Goal: Task Accomplishment & Management: Manage account settings

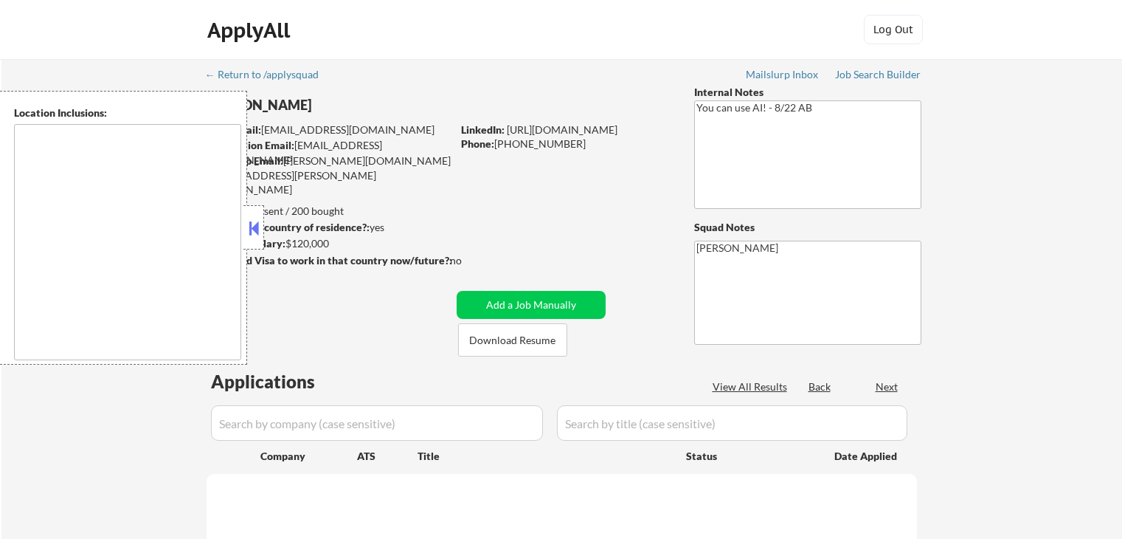
type textarea "[GEOGRAPHIC_DATA], [GEOGRAPHIC_DATA] [GEOGRAPHIC_DATA], [GEOGRAPHIC_DATA] [GEOG…"
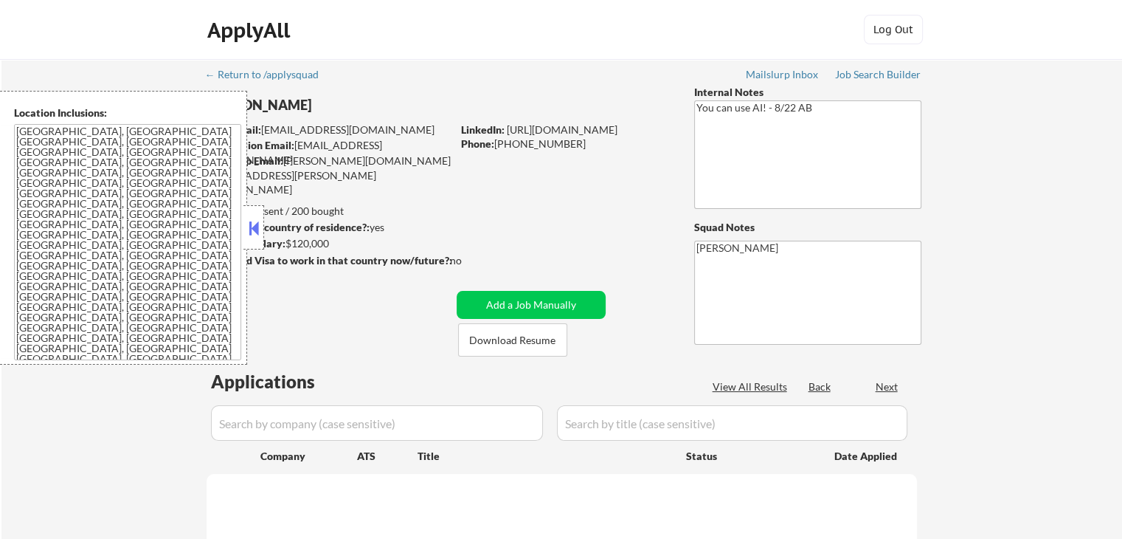
select select ""pending""
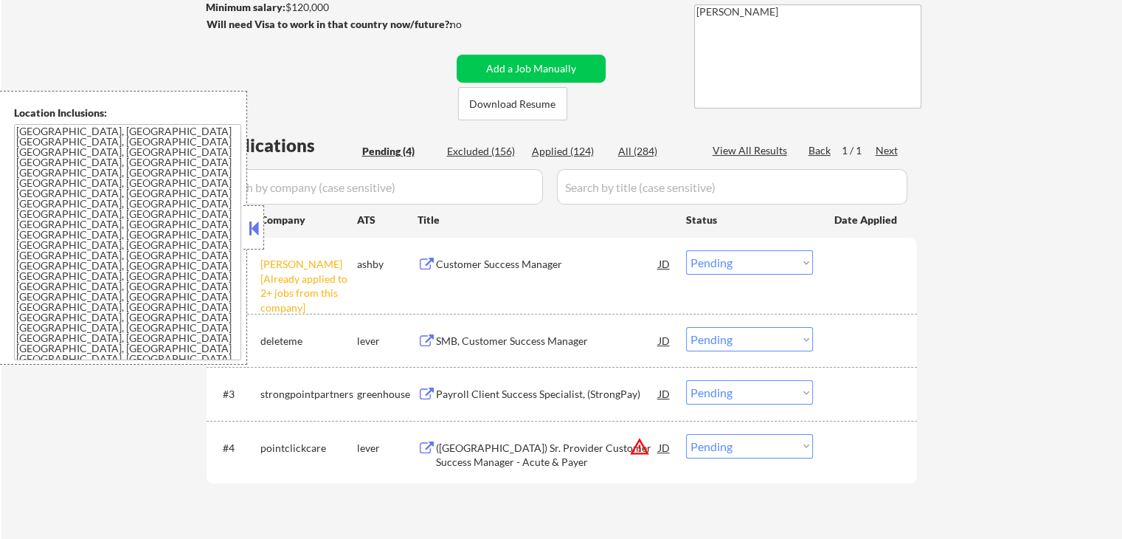
scroll to position [369, 0]
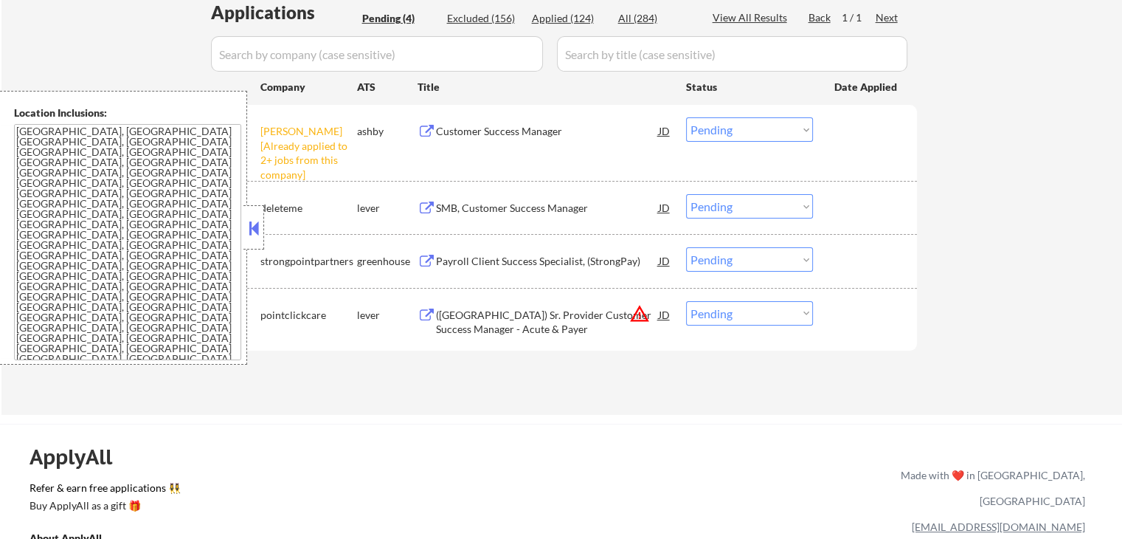
click at [454, 205] on div "SMB, Customer Success Manager" at bounding box center [547, 208] width 223 height 15
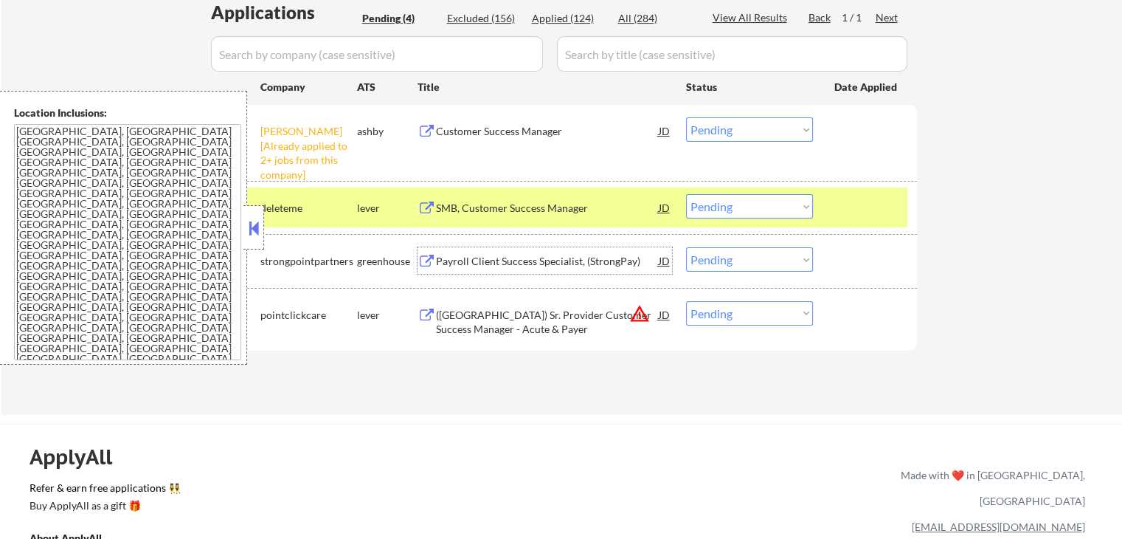
click at [457, 257] on div "Payroll Client Success Specialist, (StrongPay)" at bounding box center [547, 261] width 223 height 15
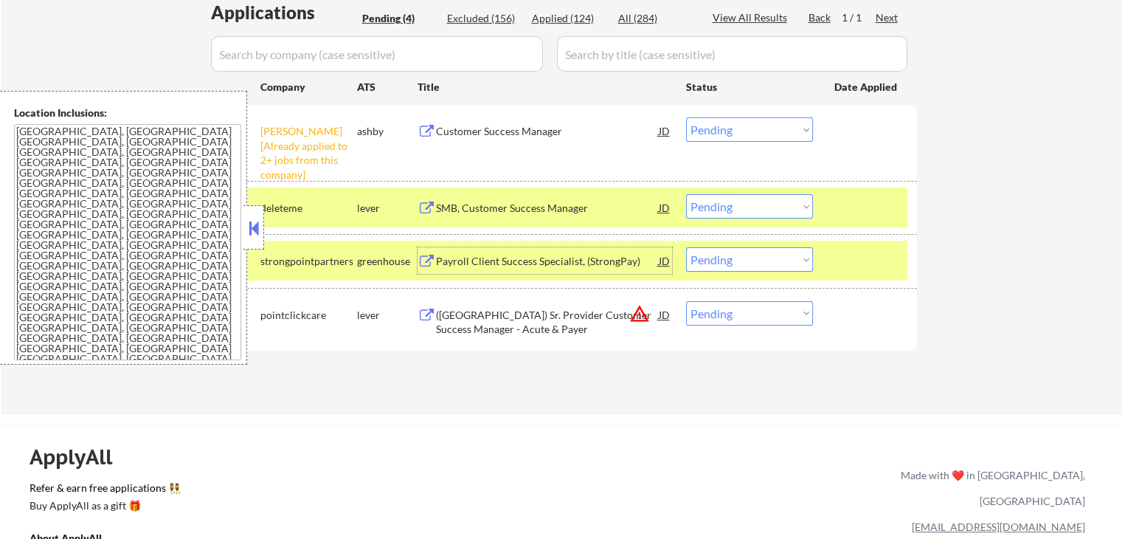
click at [733, 209] on select "Choose an option... Pending Applied Excluded (Questions) Excluded (Expired) Exc…" at bounding box center [749, 206] width 127 height 24
click at [686, 194] on select "Choose an option... Pending Applied Excluded (Questions) Excluded (Expired) Exc…" at bounding box center [749, 206] width 127 height 24
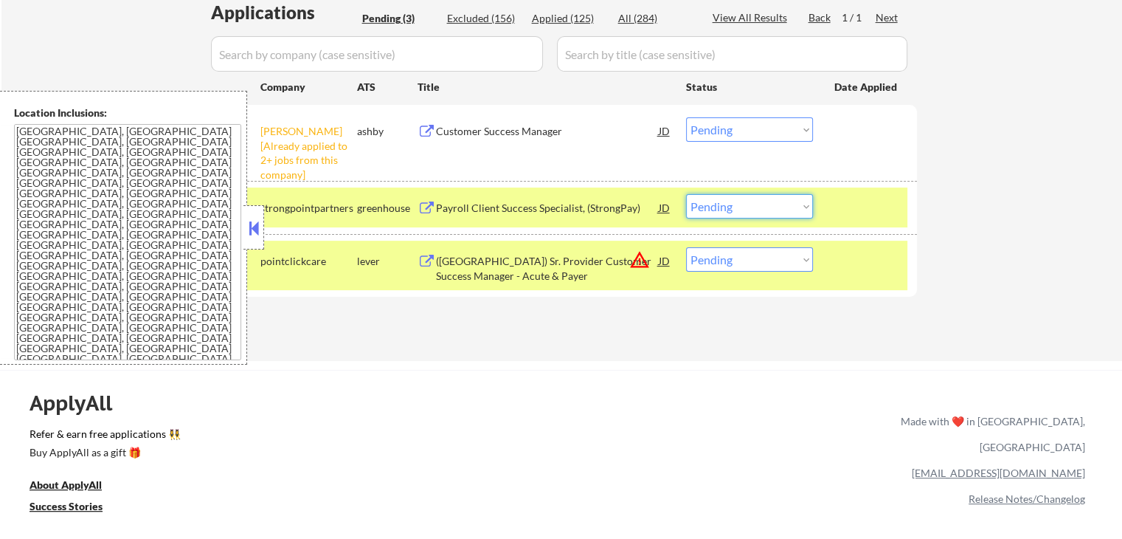
drag, startPoint x: 741, startPoint y: 210, endPoint x: 750, endPoint y: 214, distance: 9.9
click at [741, 210] on select "Choose an option... Pending Applied Excluded (Questions) Excluded (Expired) Exc…" at bounding box center [749, 206] width 127 height 24
click at [686, 194] on select "Choose an option... Pending Applied Excluded (Questions) Excluded (Expired) Exc…" at bounding box center [749, 206] width 127 height 24
click at [488, 266] on div "([GEOGRAPHIC_DATA]) Sr. Provider Customer Success Manager - Acute & Payer" at bounding box center [547, 268] width 223 height 29
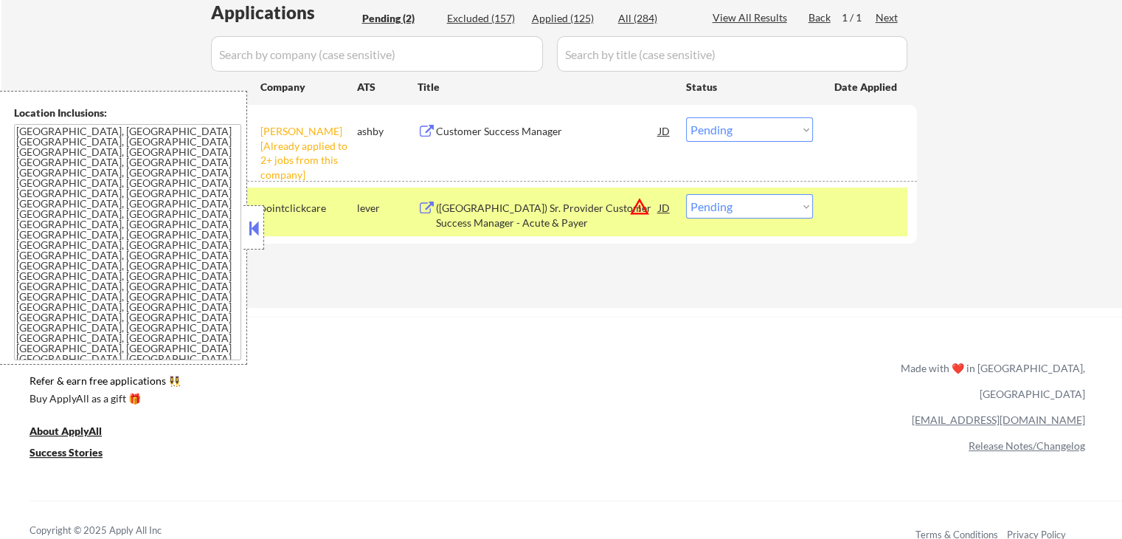
click at [738, 209] on select "Choose an option... Pending Applied Excluded (Questions) Excluded (Expired) Exc…" at bounding box center [749, 206] width 127 height 24
select select ""applied""
click at [686, 194] on select "Choose an option... Pending Applied Excluded (Questions) Excluded (Expired) Exc…" at bounding box center [749, 206] width 127 height 24
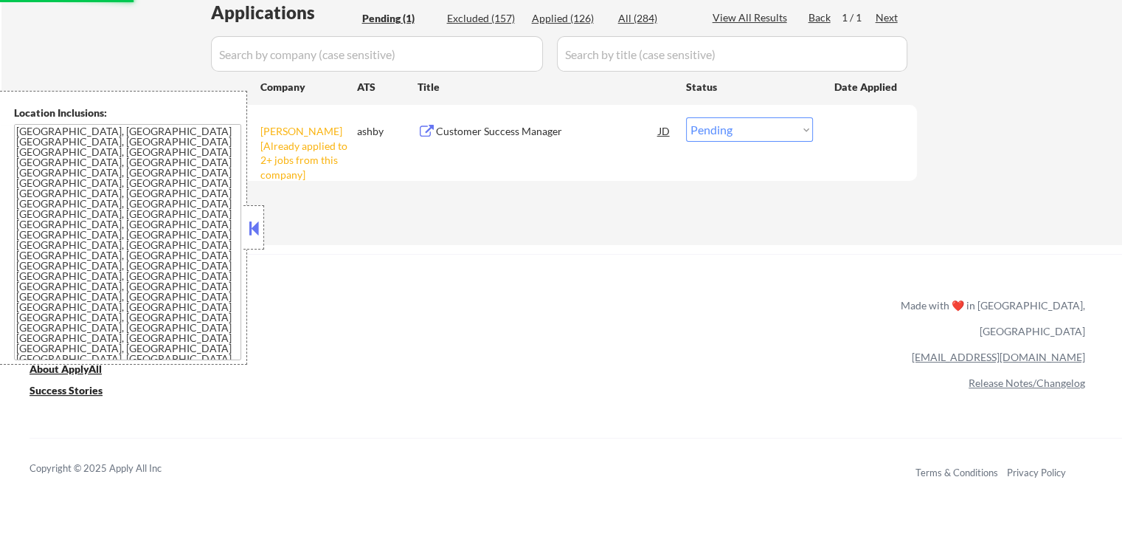
click at [264, 132] on div "[PERSON_NAME] [Already applied to 2+ jobs from this company]" at bounding box center [308, 153] width 97 height 58
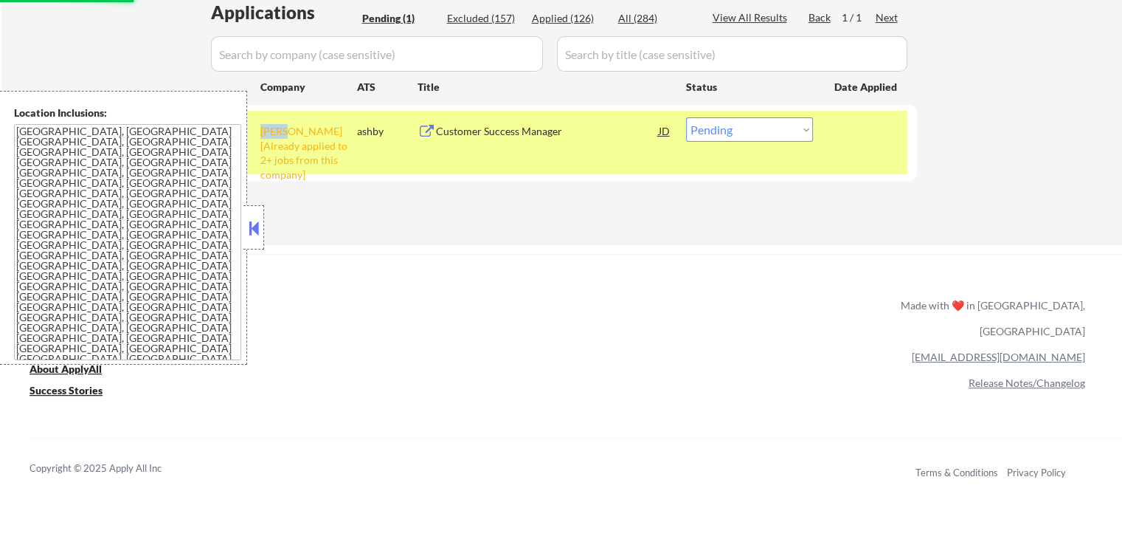
click at [264, 132] on div "[PERSON_NAME] [Already applied to 2+ jobs from this company]" at bounding box center [308, 153] width 97 height 58
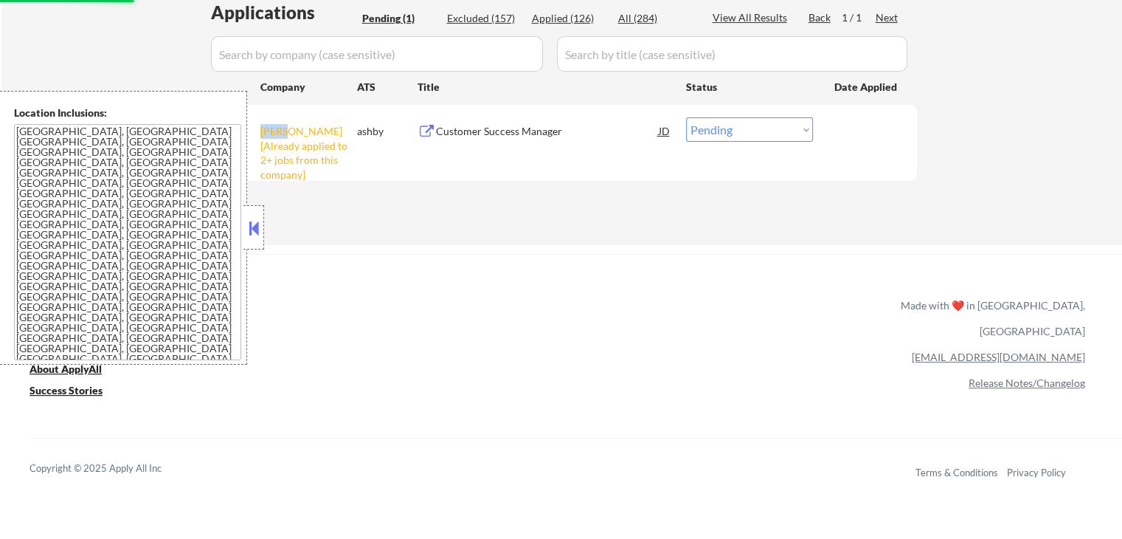
copy div "deel"
click at [566, 22] on div "Applied (126)" at bounding box center [569, 18] width 74 height 15
click at [580, 19] on div "Applied (126)" at bounding box center [569, 18] width 74 height 15
select select ""applied""
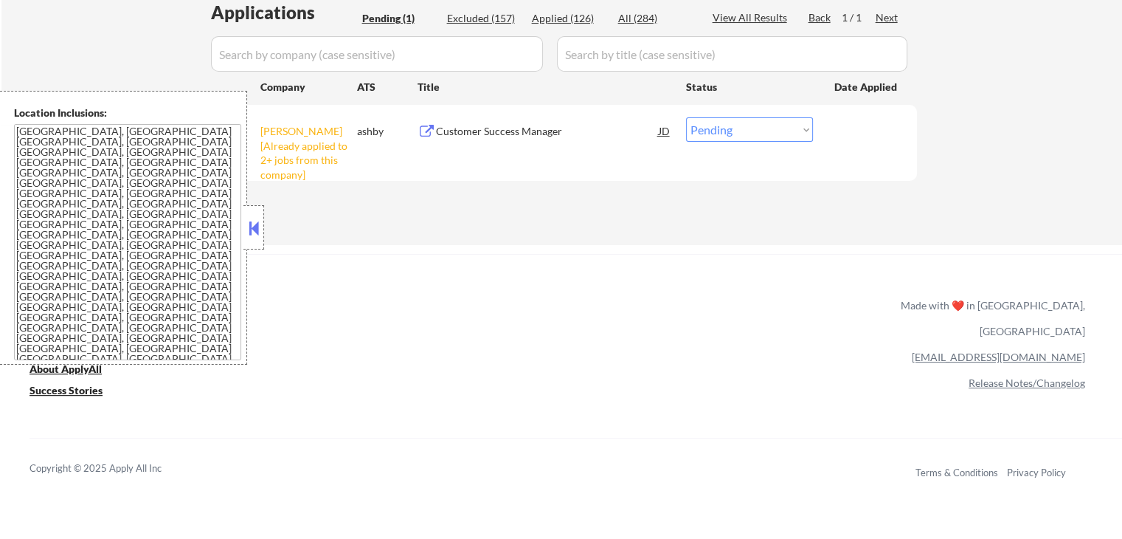
select select ""applied""
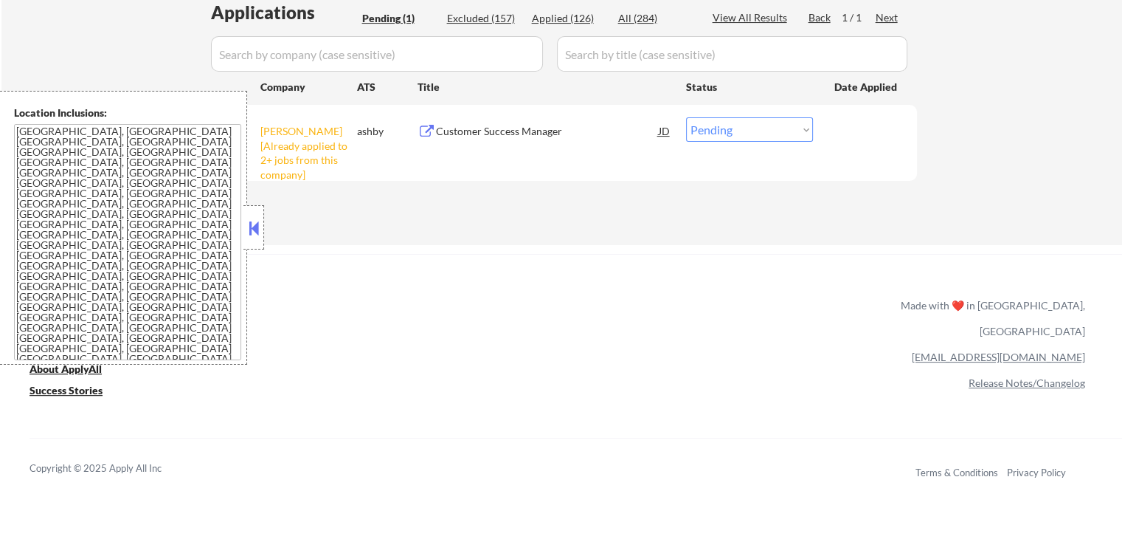
select select ""applied""
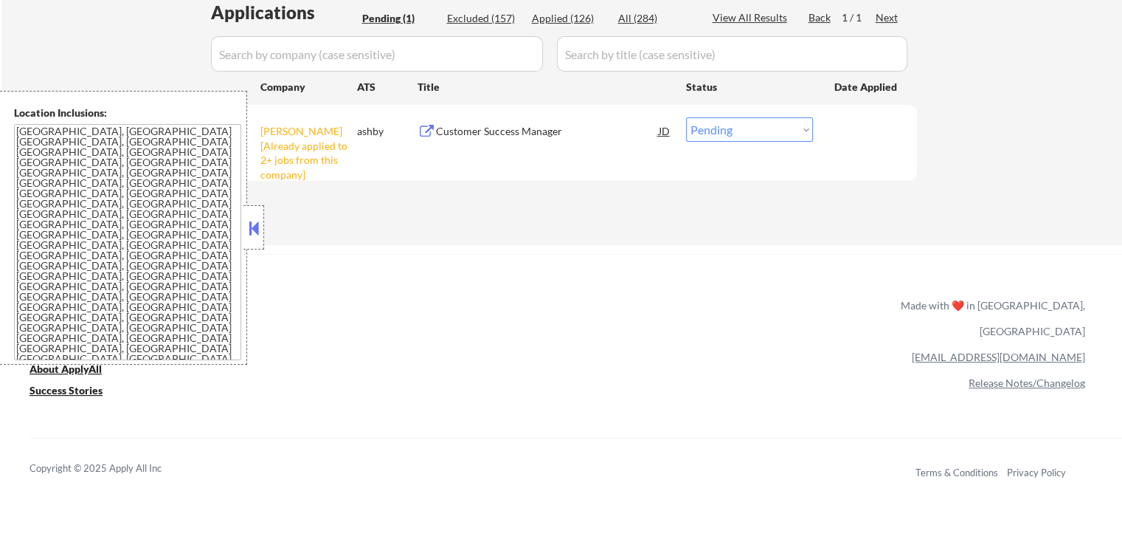
select select ""applied""
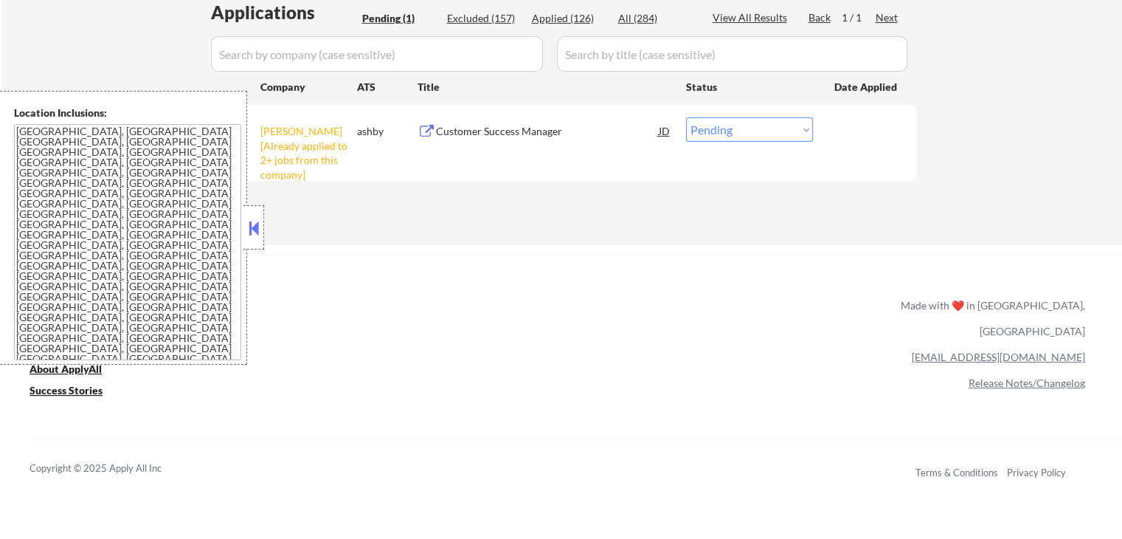
select select ""applied""
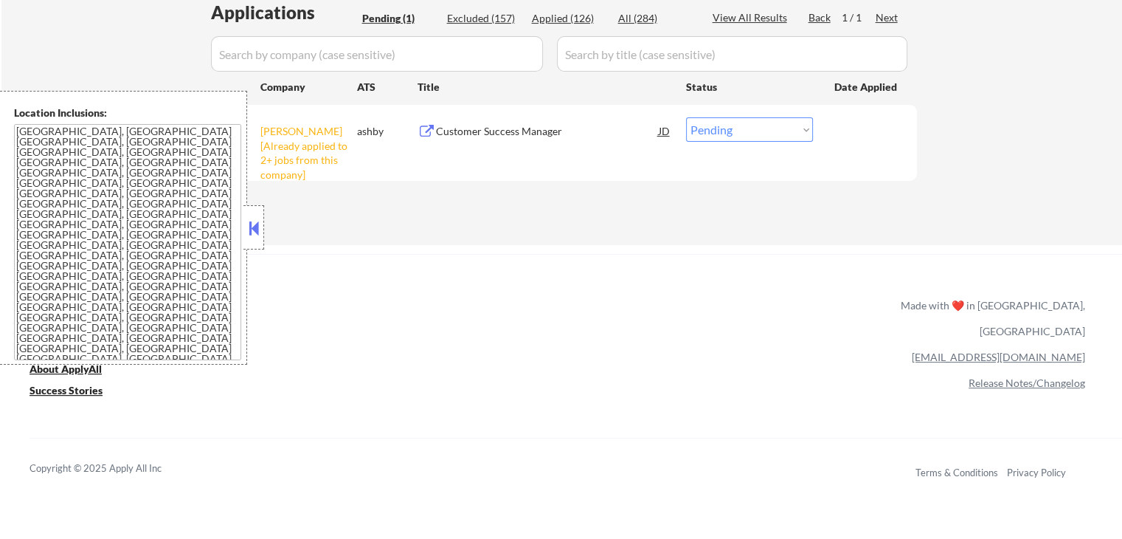
select select ""applied""
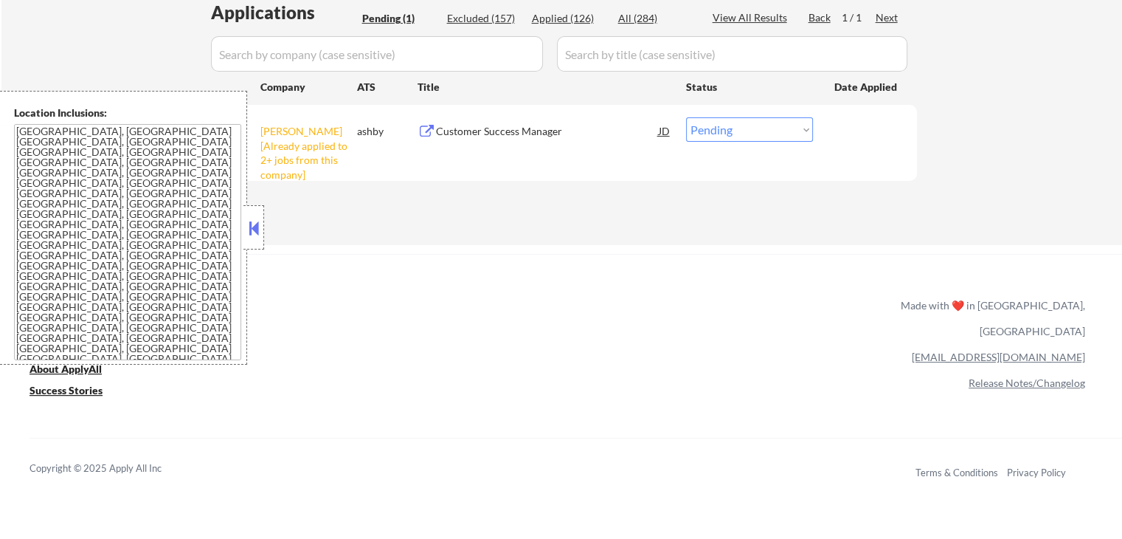
select select ""applied""
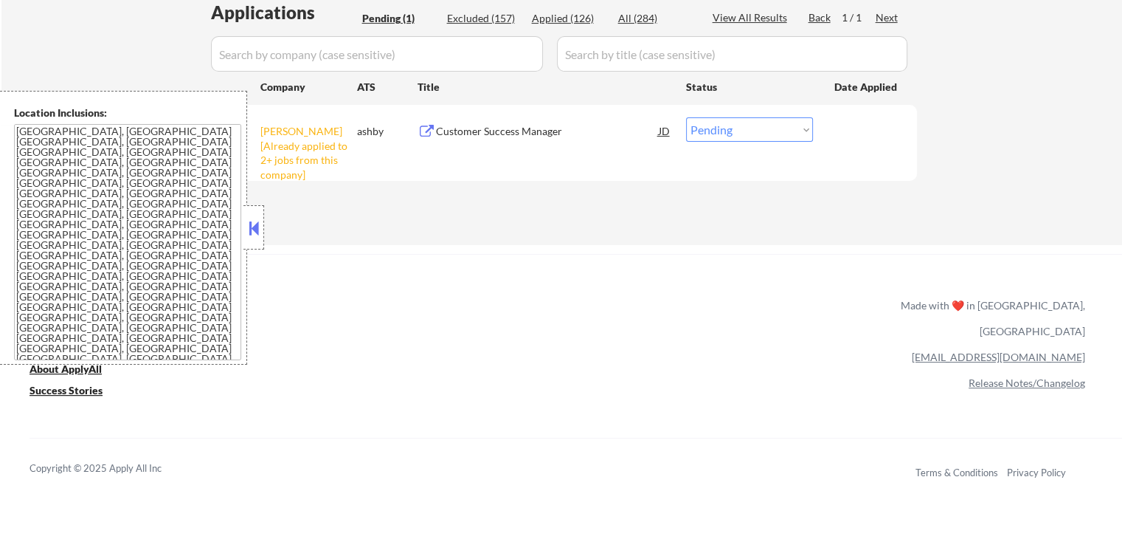
select select ""applied""
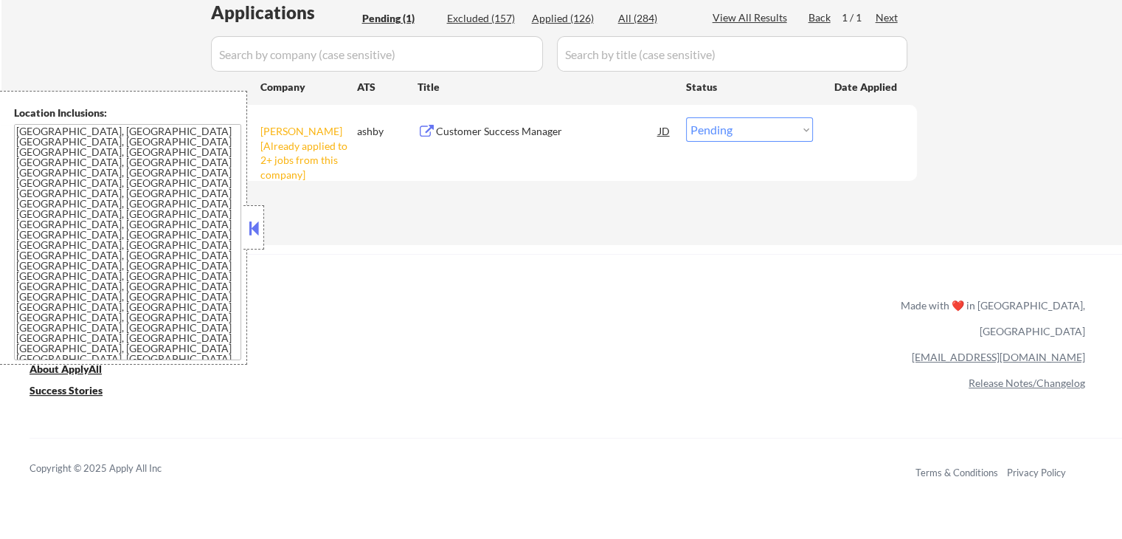
select select ""applied""
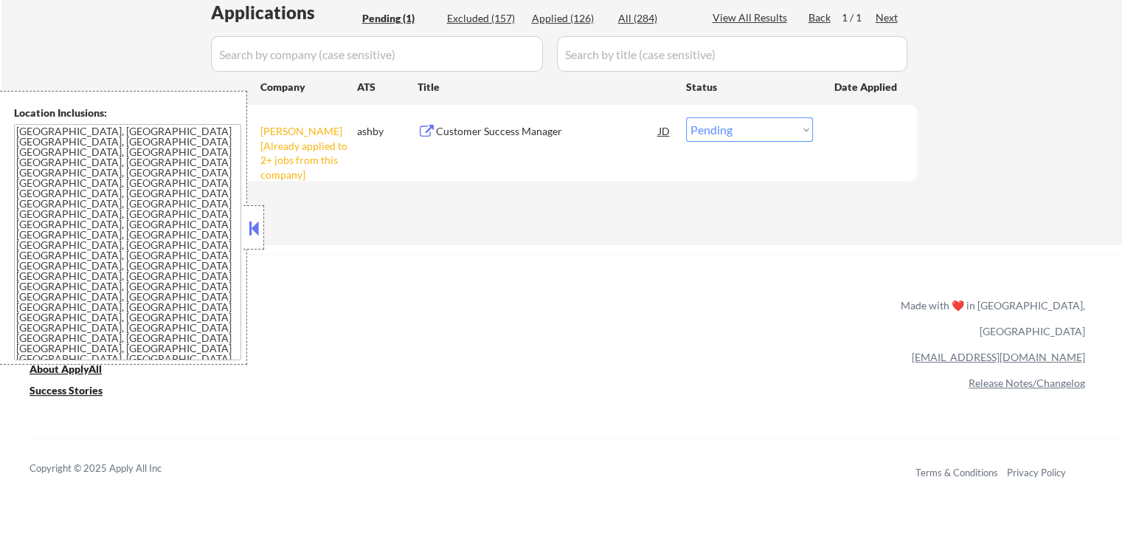
select select ""applied""
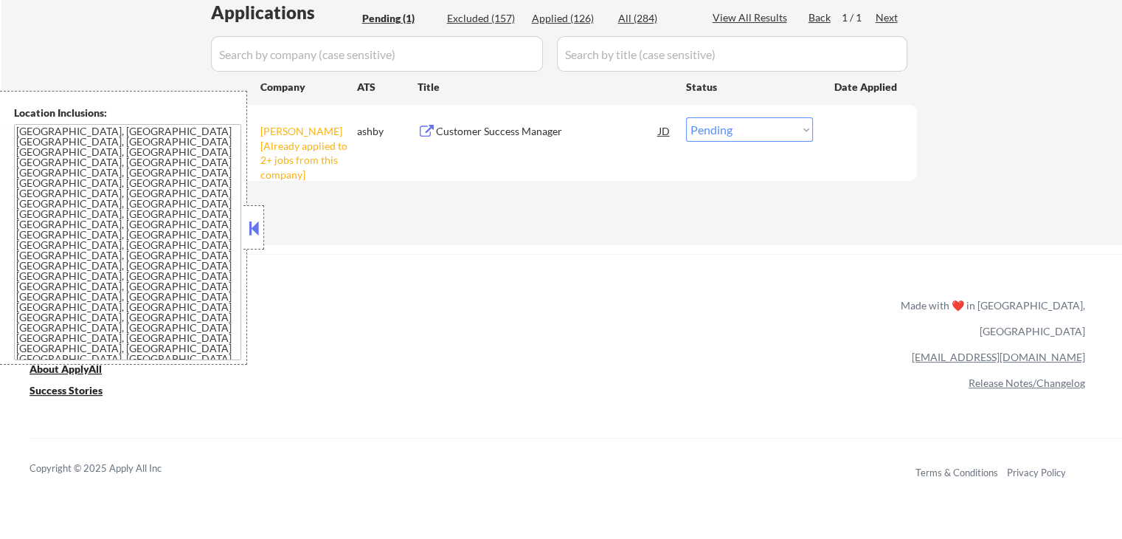
select select ""applied""
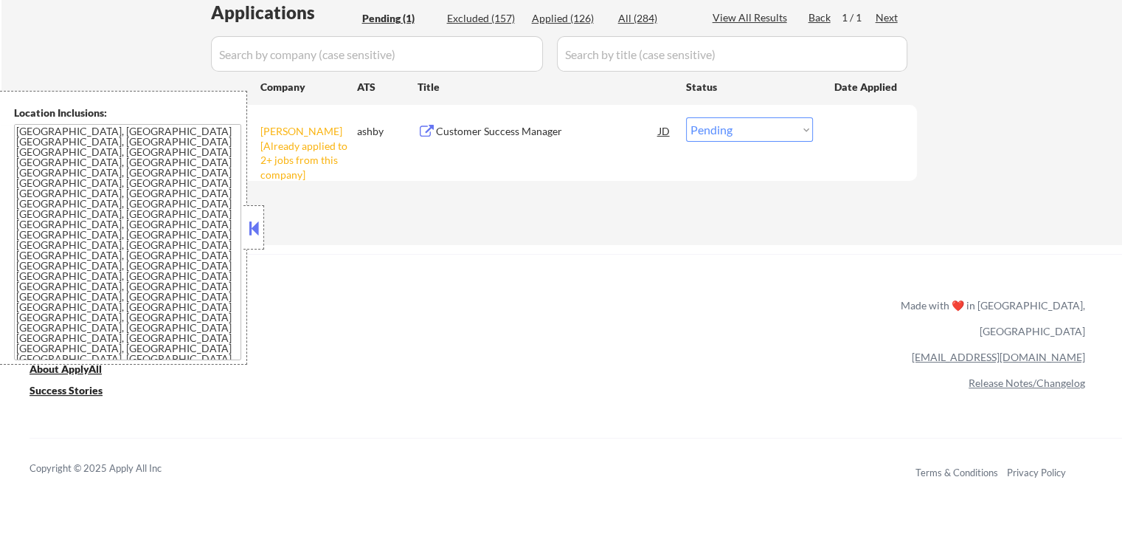
select select ""applied""
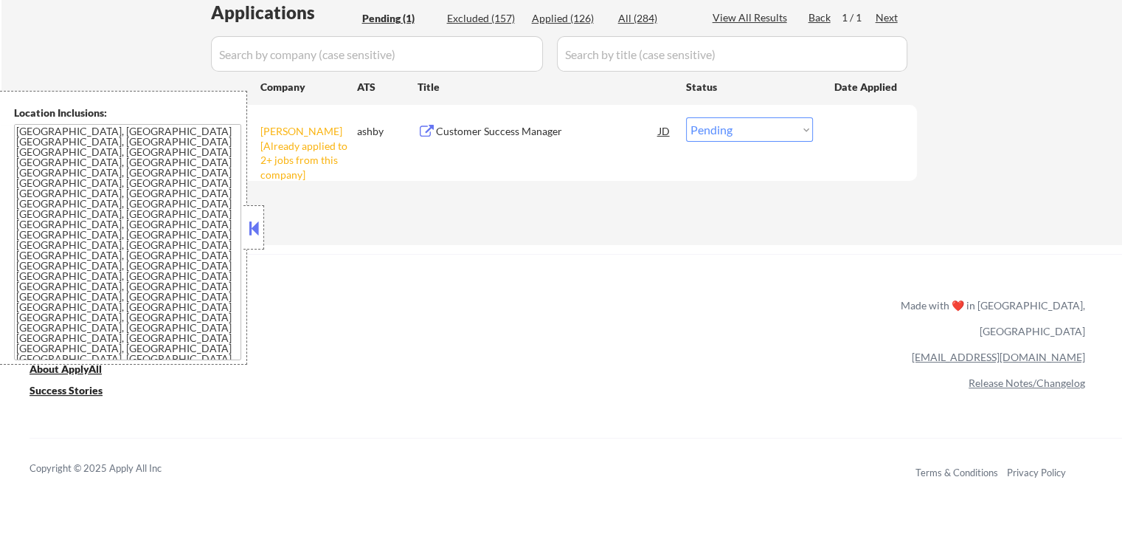
select select ""applied""
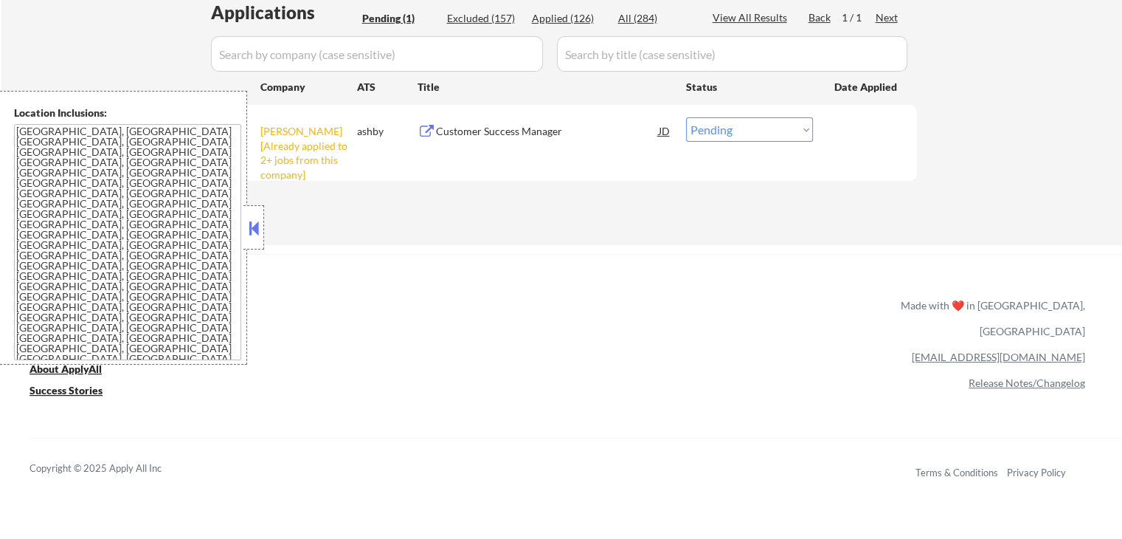
select select ""applied""
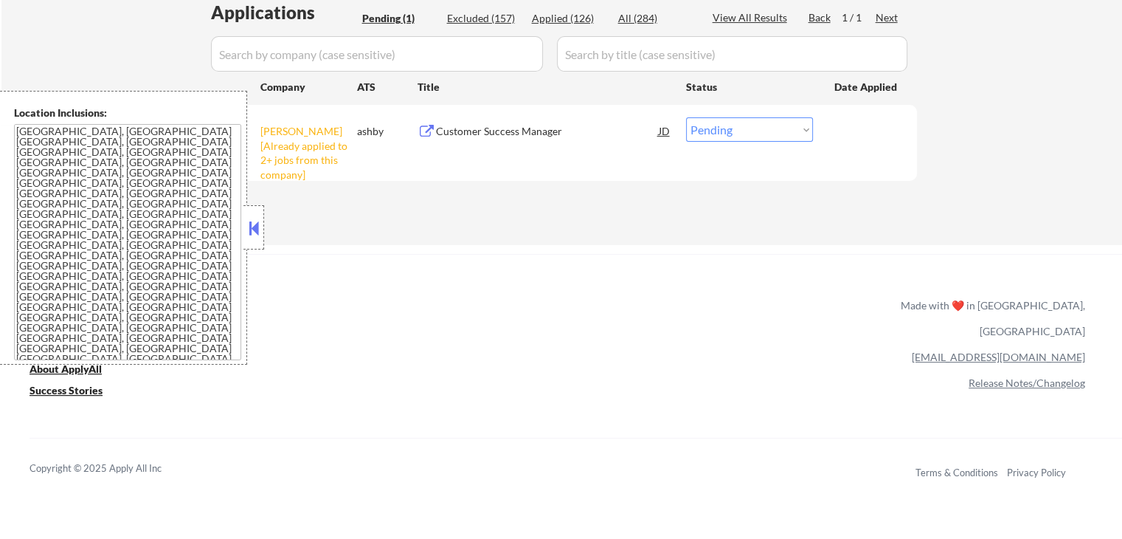
select select ""applied""
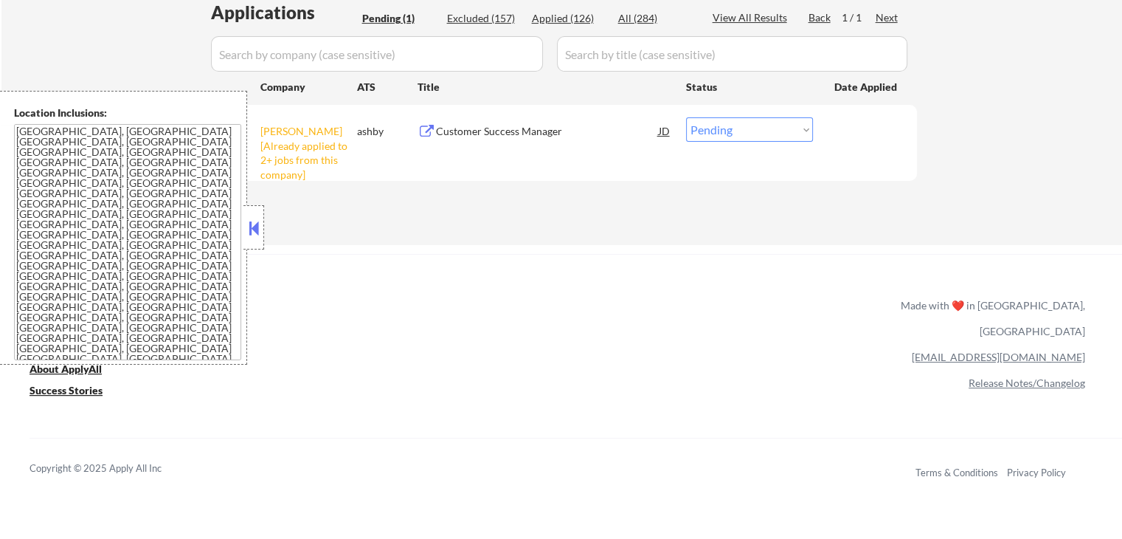
select select ""applied""
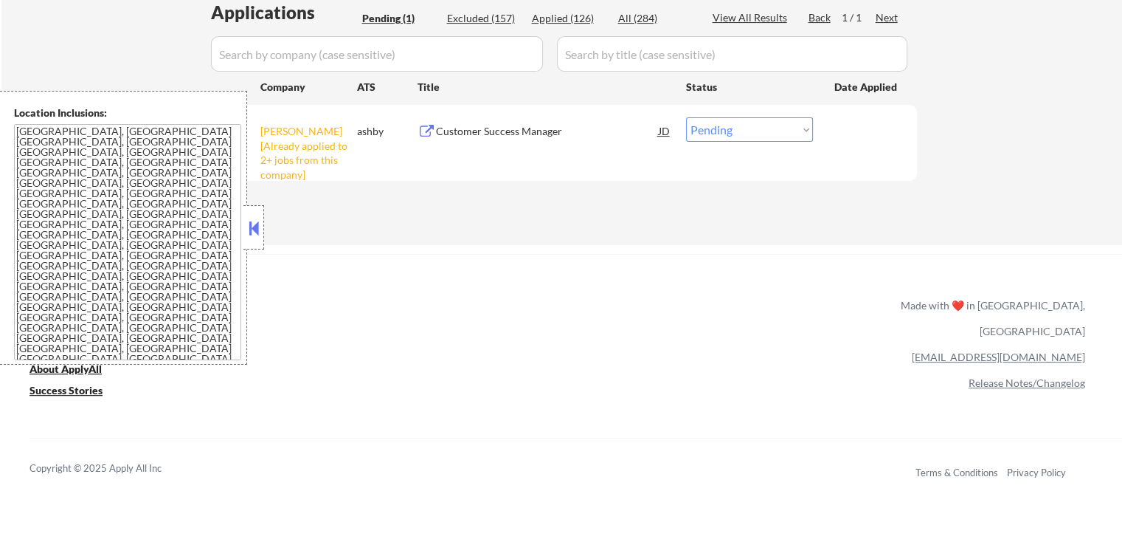
select select ""applied""
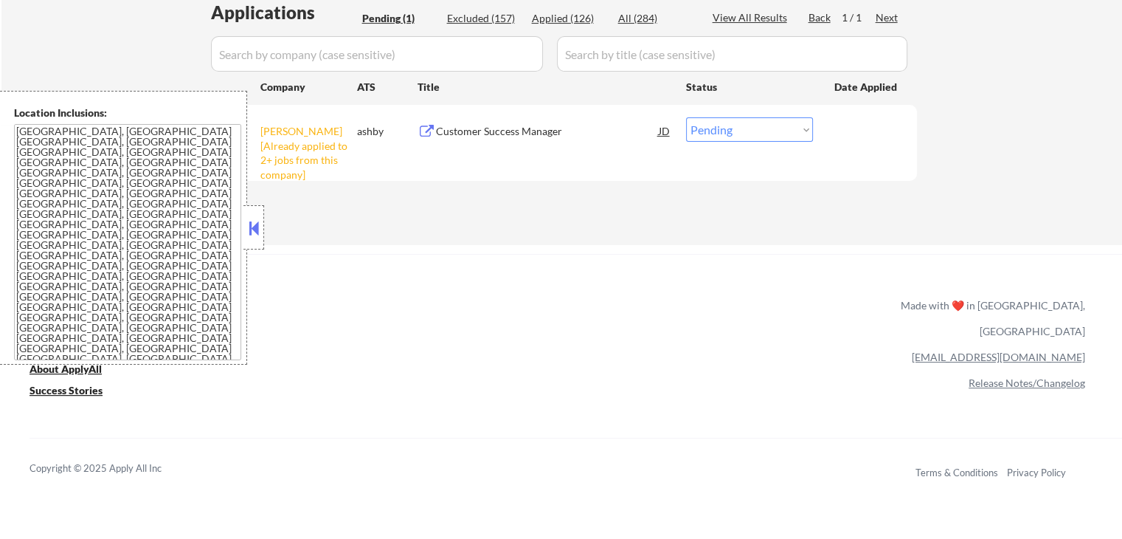
select select ""applied""
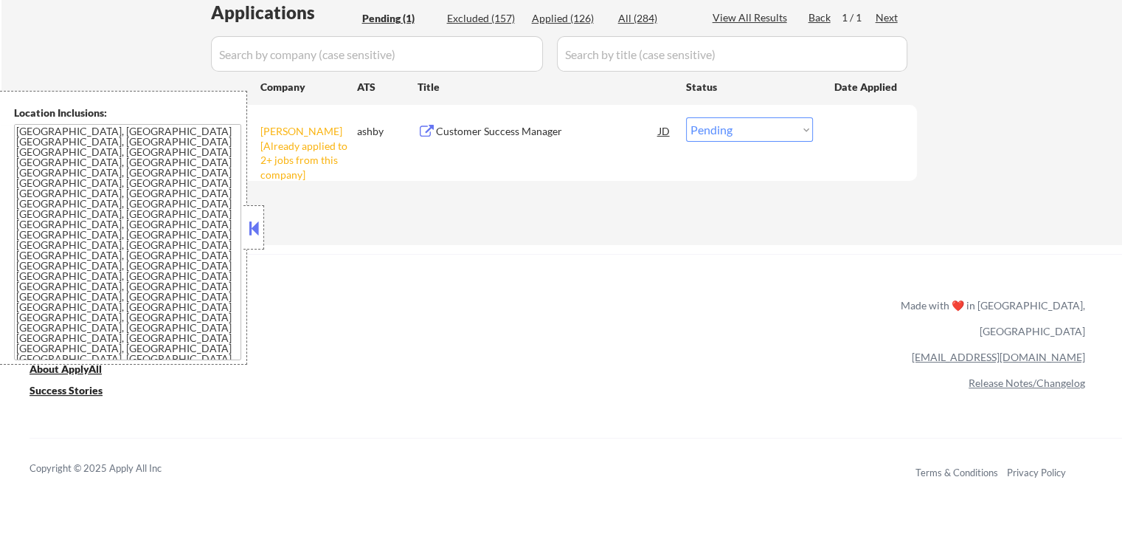
select select ""applied""
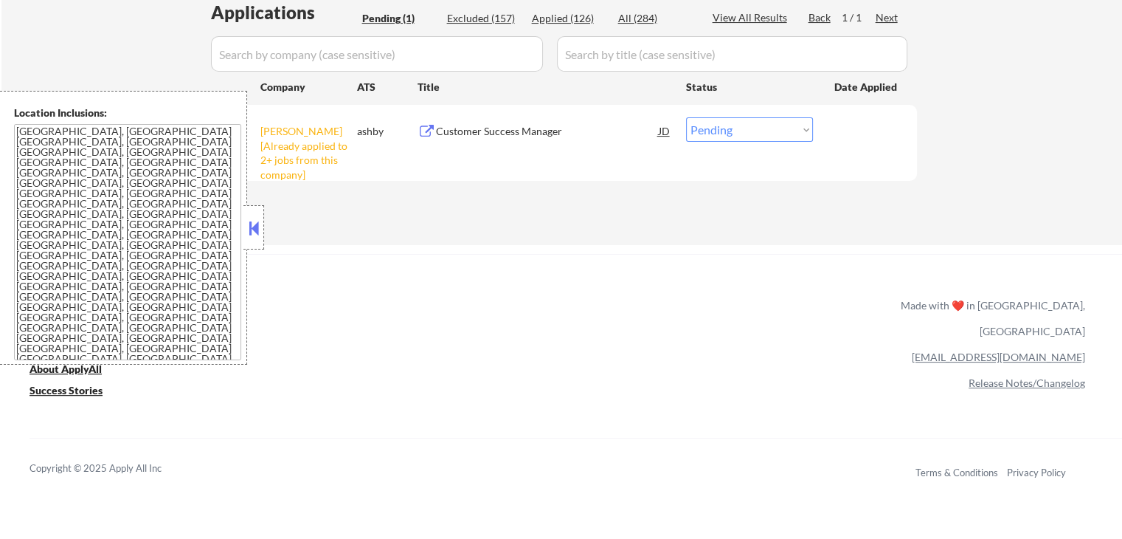
select select ""applied""
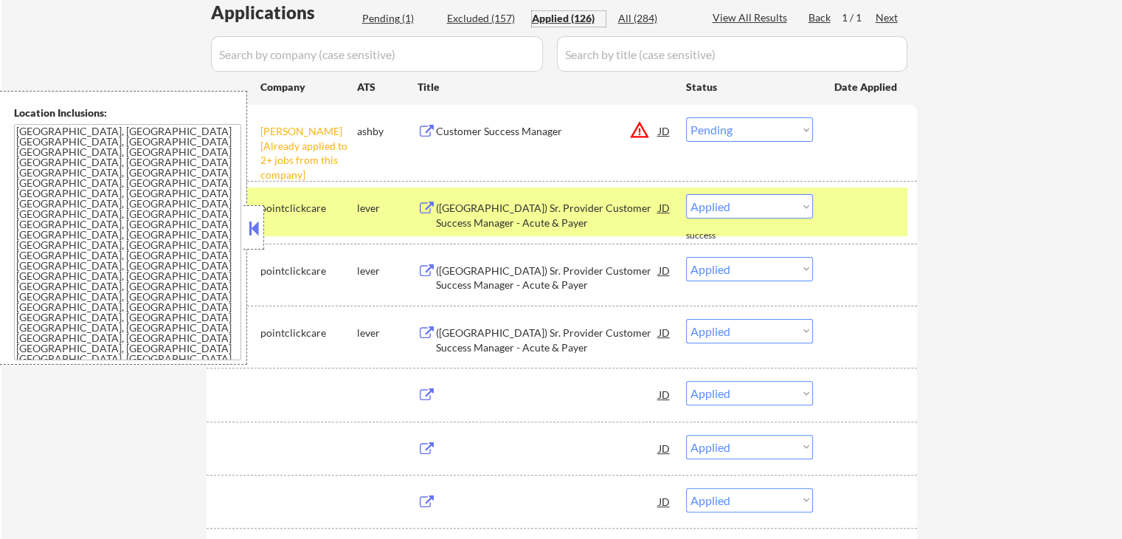
select select ""applied""
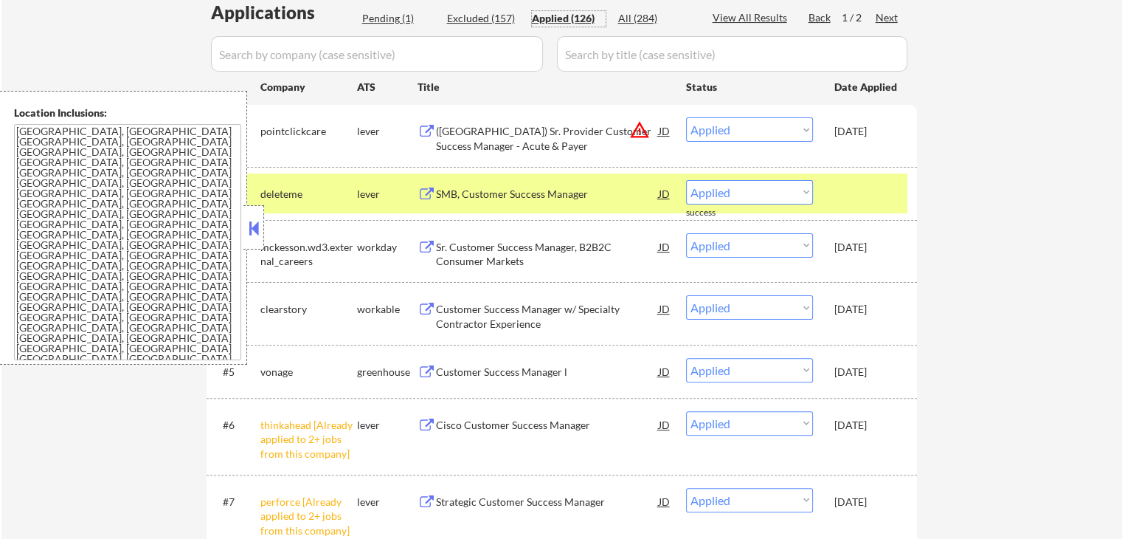
click at [403, 54] on input "input" at bounding box center [377, 53] width 332 height 35
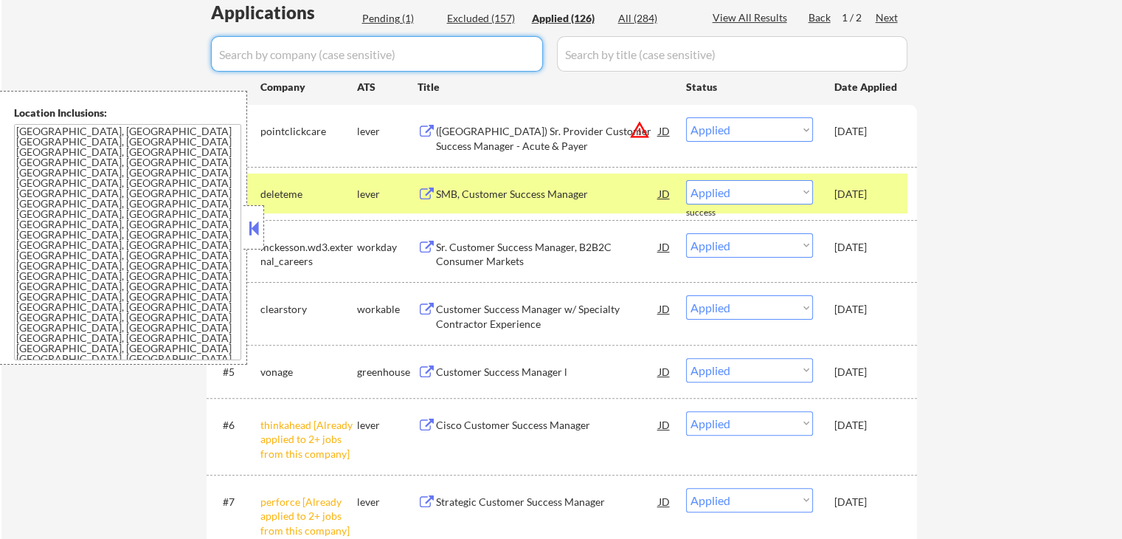
paste input "deel"
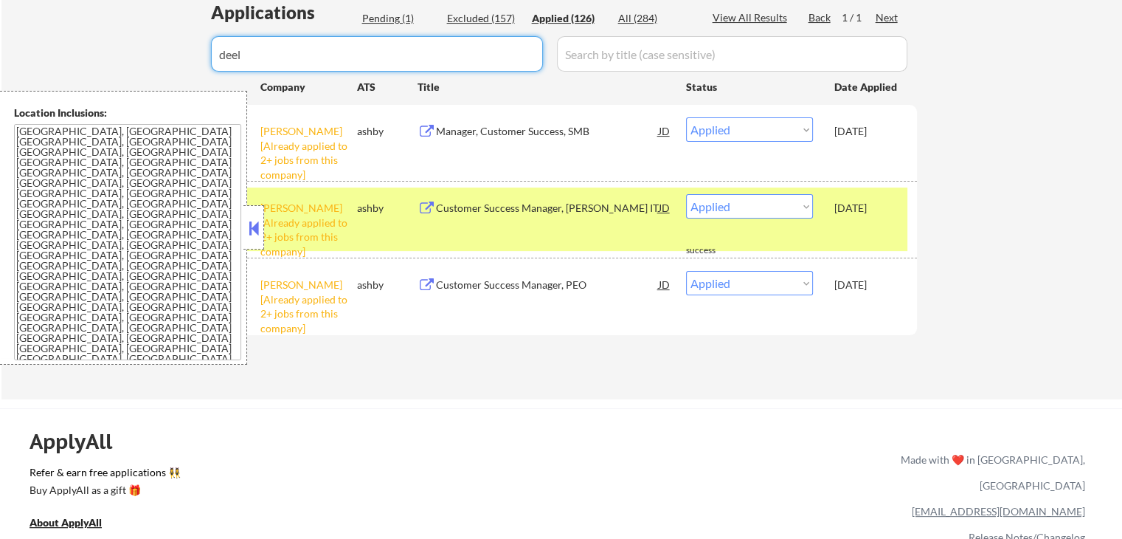
type input "deel"
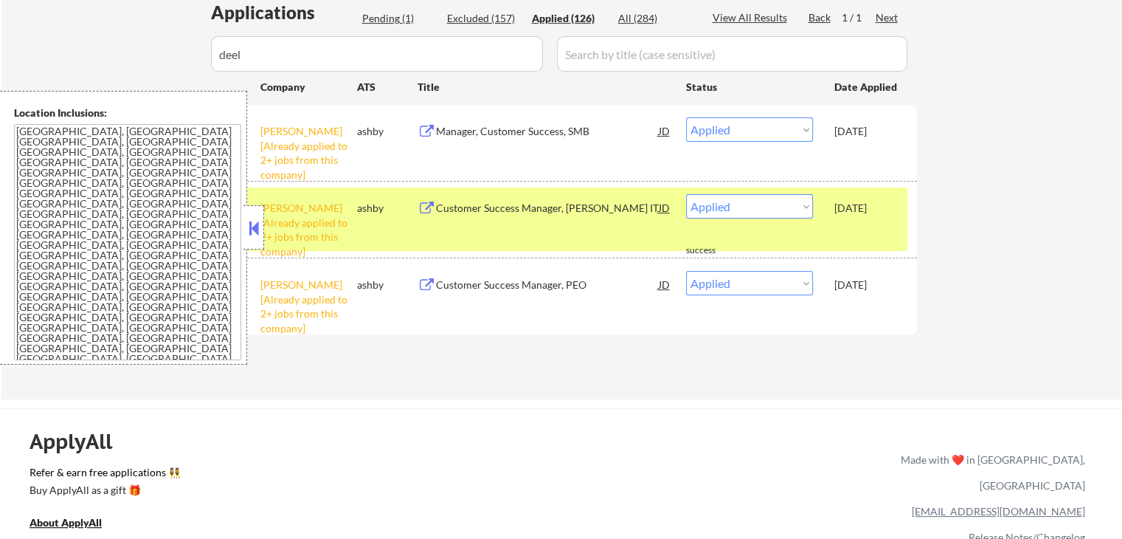
click at [407, 20] on div "Pending (1)" at bounding box center [399, 18] width 74 height 15
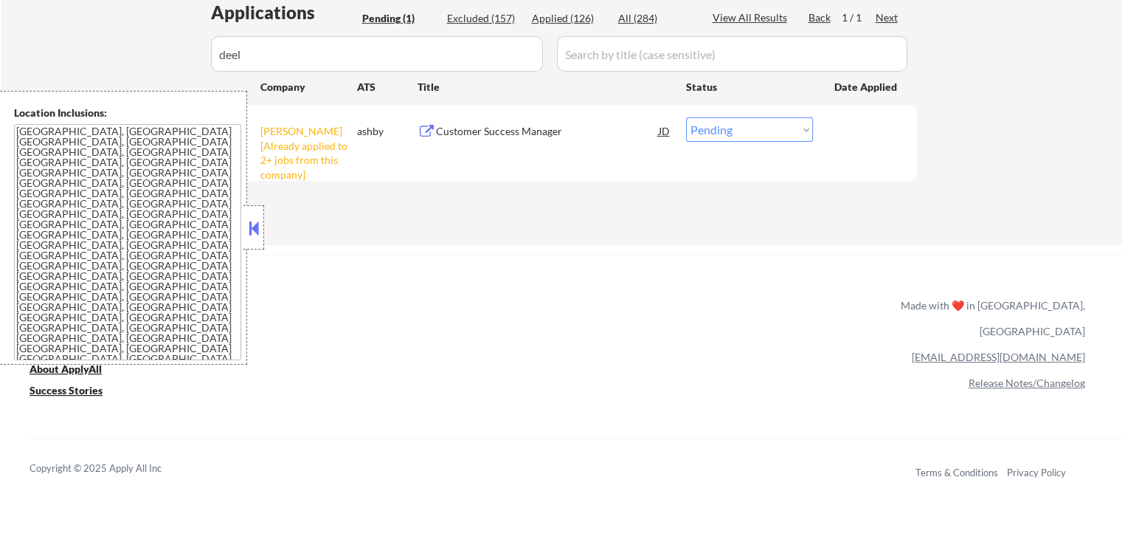
click at [745, 139] on select "Choose an option... Pending Applied Excluded (Questions) Excluded (Expired) Exc…" at bounding box center [749, 129] width 127 height 24
select select ""excluded__other_""
click at [686, 117] on select "Choose an option... Pending Applied Excluded (Questions) Excluded (Expired) Exc…" at bounding box center [749, 129] width 127 height 24
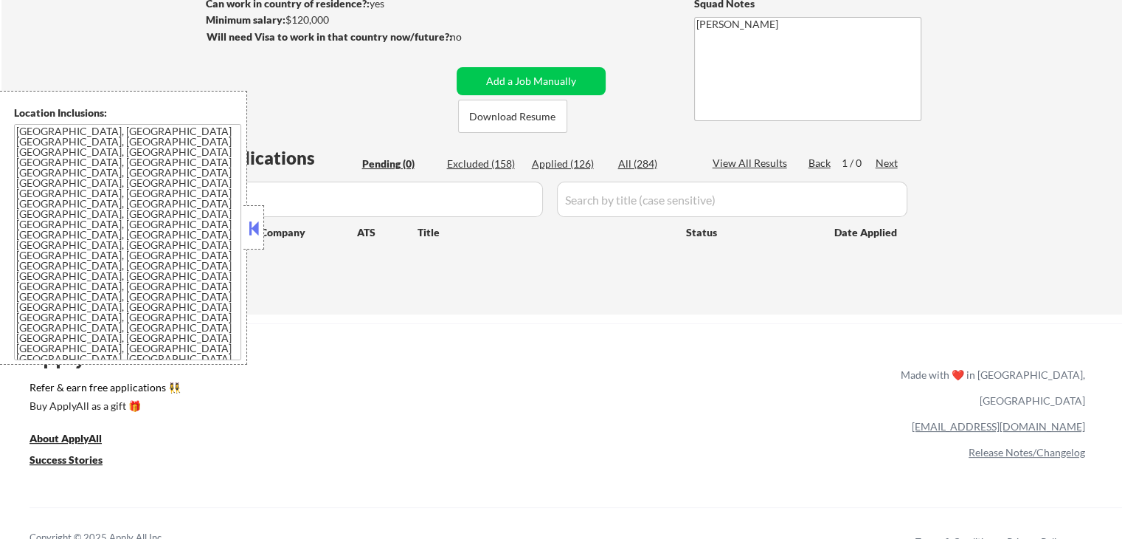
scroll to position [221, 0]
